Goal: Information Seeking & Learning: Learn about a topic

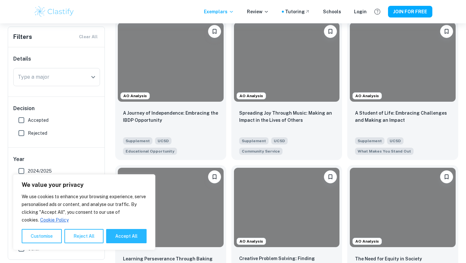
scroll to position [220, 0]
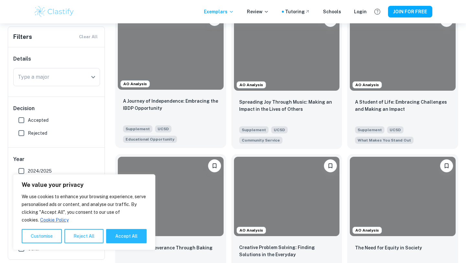
click at [167, 81] on div at bounding box center [171, 49] width 106 height 79
